Goal: Find specific page/section: Find specific page/section

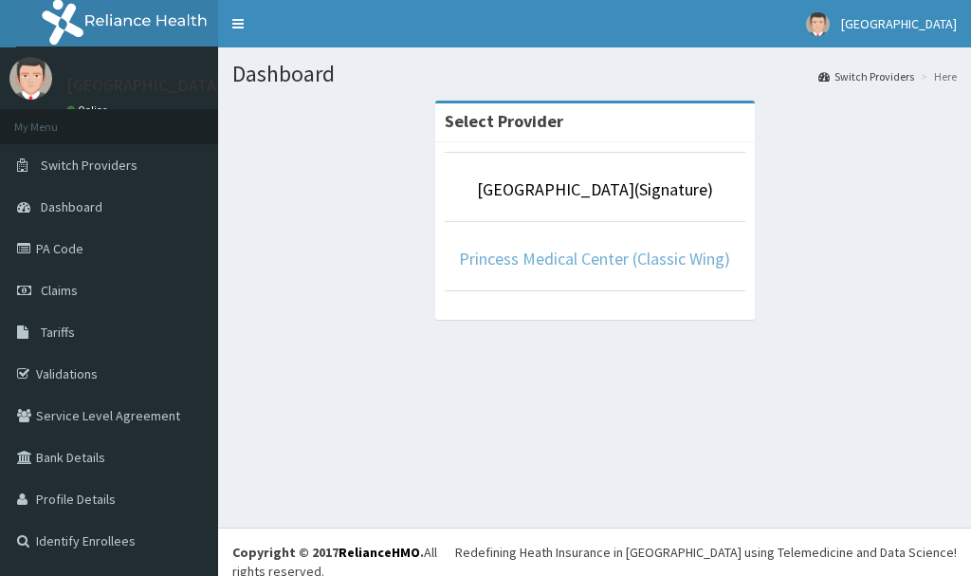
click at [671, 253] on link "Princess Medical Center (Classic Wing)" at bounding box center [594, 259] width 271 height 22
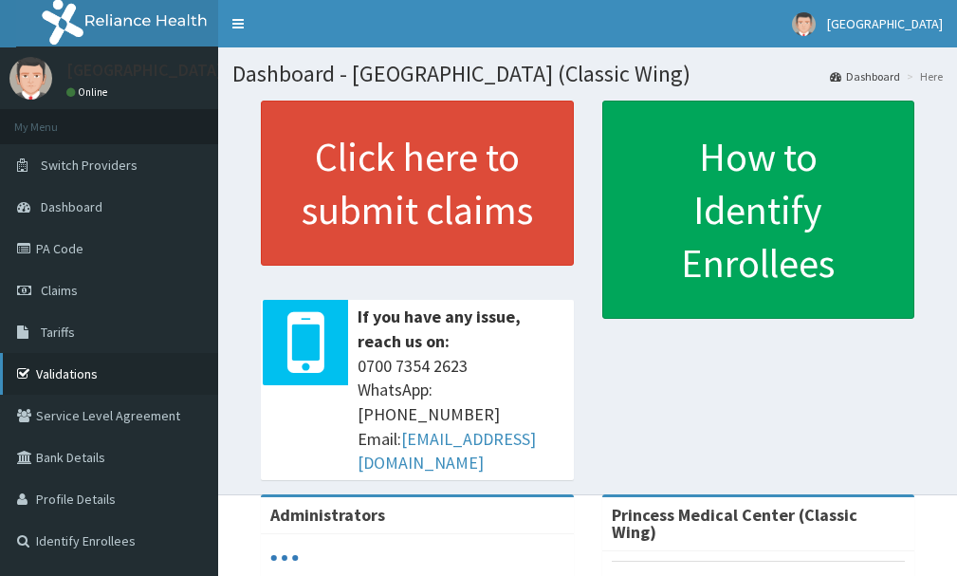
click at [75, 380] on link "Validations" at bounding box center [109, 374] width 218 height 42
